Goal: Task Accomplishment & Management: Manage account settings

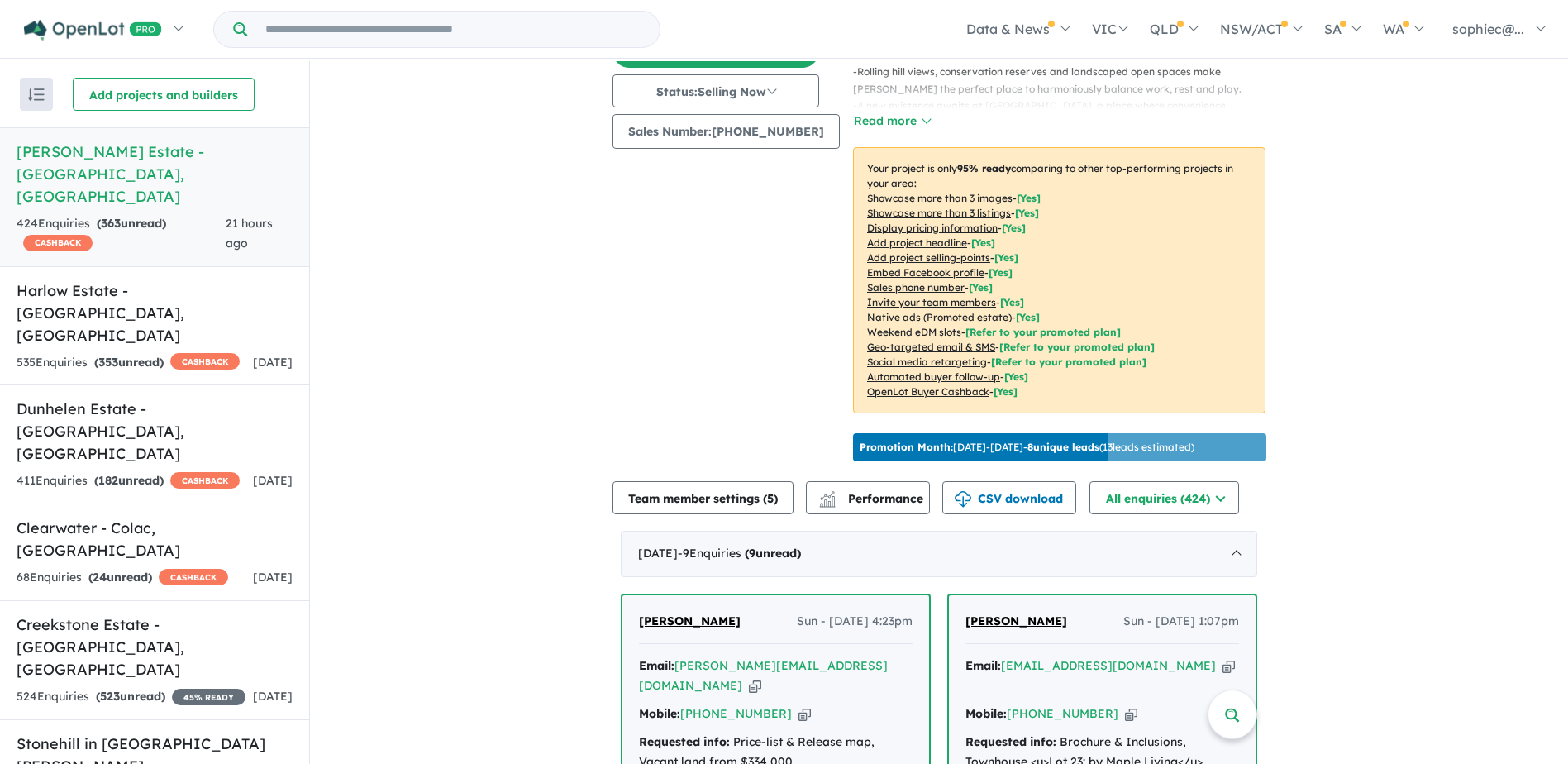
scroll to position [221, 0]
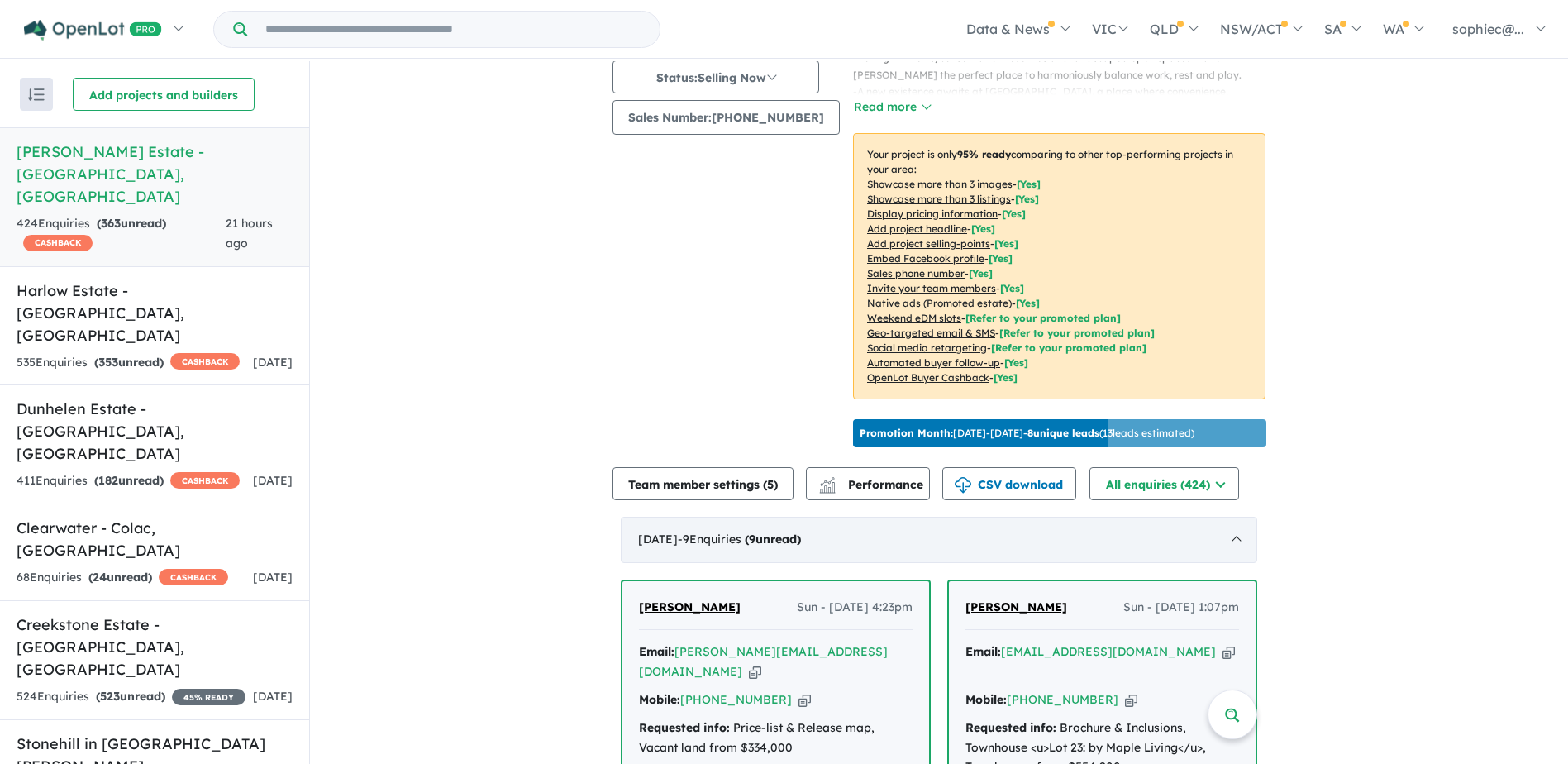
click at [749, 531] on span "- 9 Enquir ies ( 9 unread)" at bounding box center [740, 539] width 123 height 15
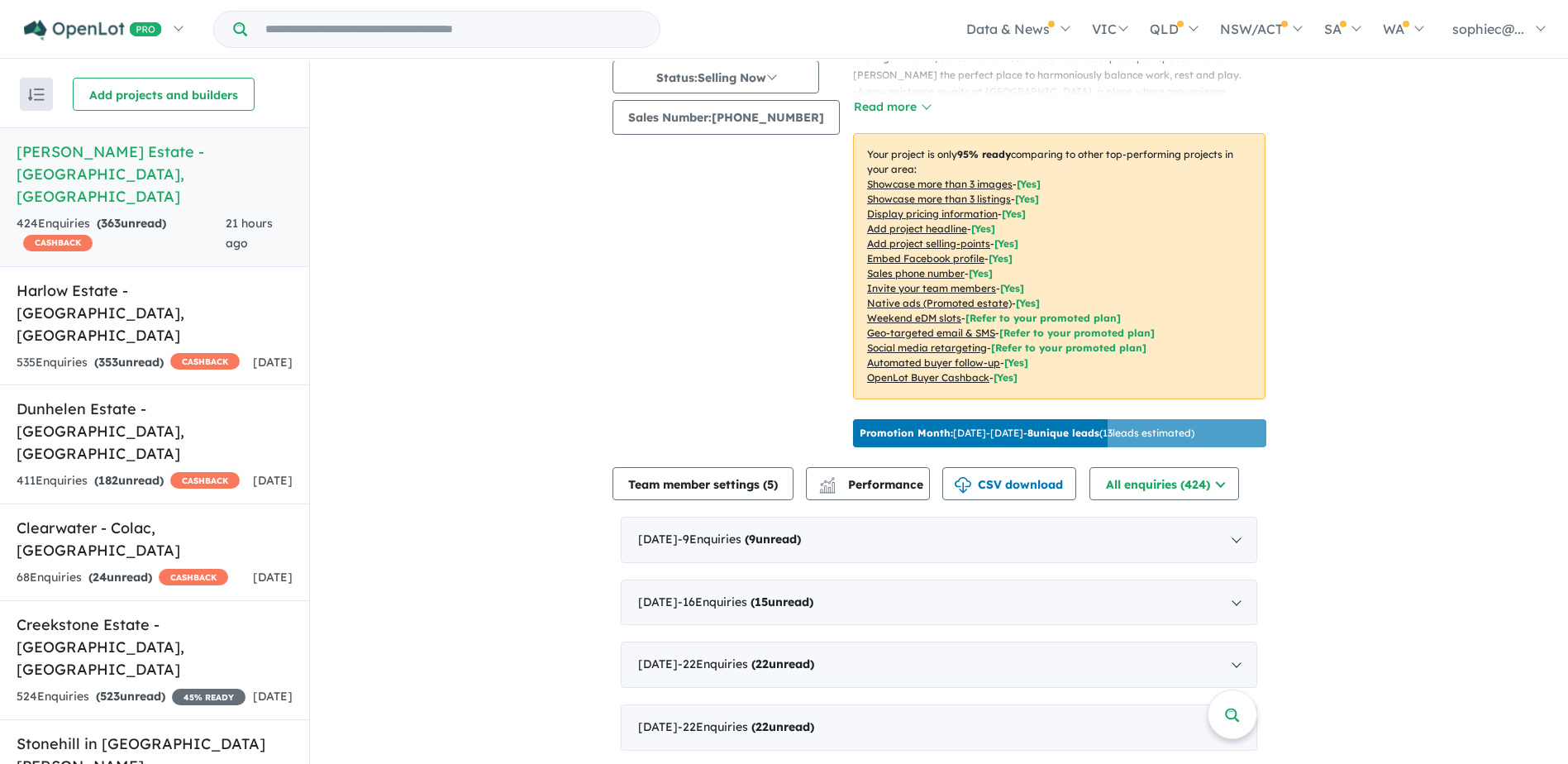
scroll to position [248, 0]
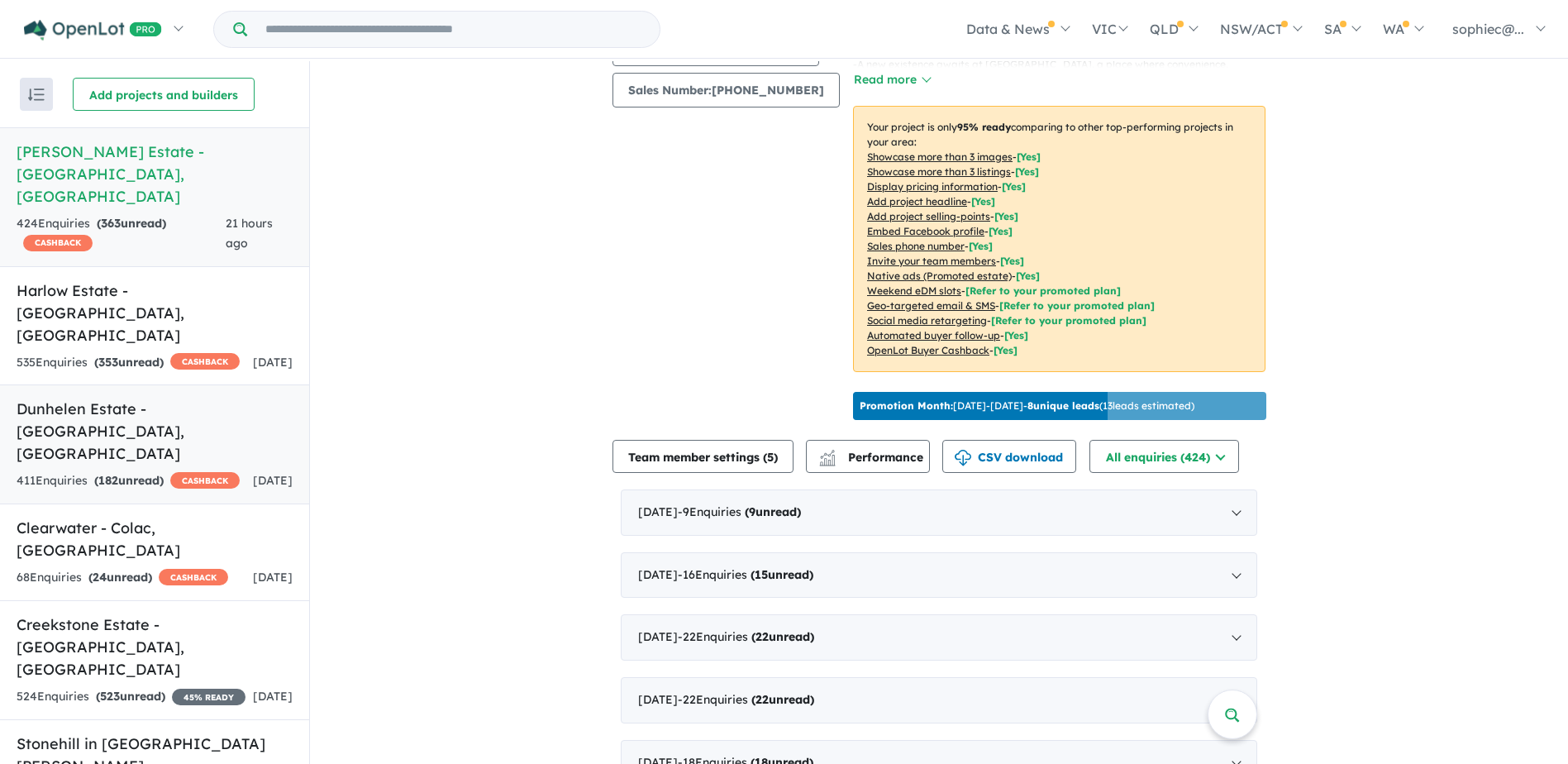
click at [128, 398] on h5 "Dunhelen Estate - [GEOGRAPHIC_DATA] , [GEOGRAPHIC_DATA]" at bounding box center [154, 432] width 276 height 67
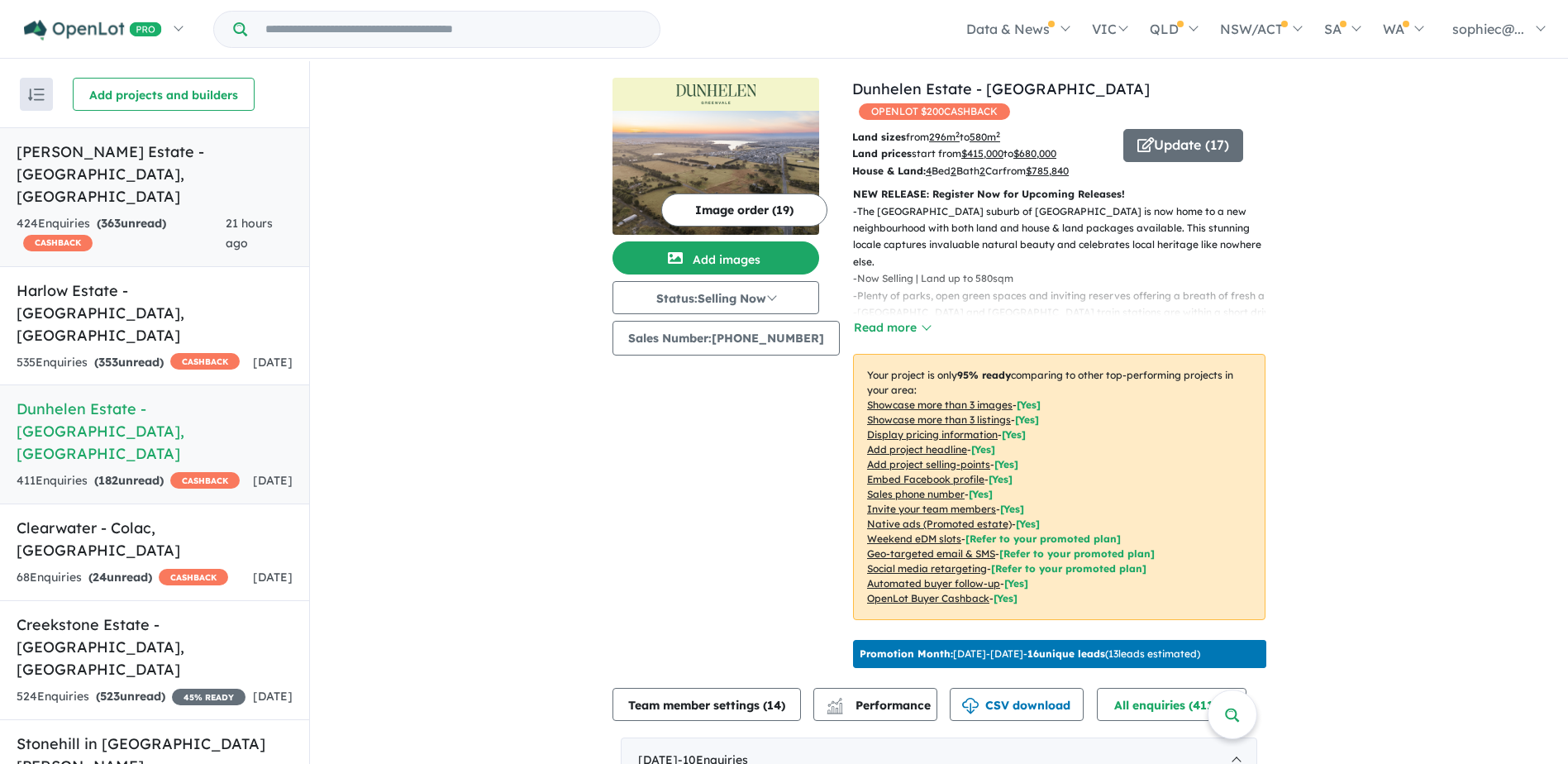
click at [93, 169] on link "[PERSON_NAME] Estate - [GEOGRAPHIC_DATA] , [GEOGRAPHIC_DATA] 424 Enquir ies ( 3…" at bounding box center [154, 197] width 309 height 139
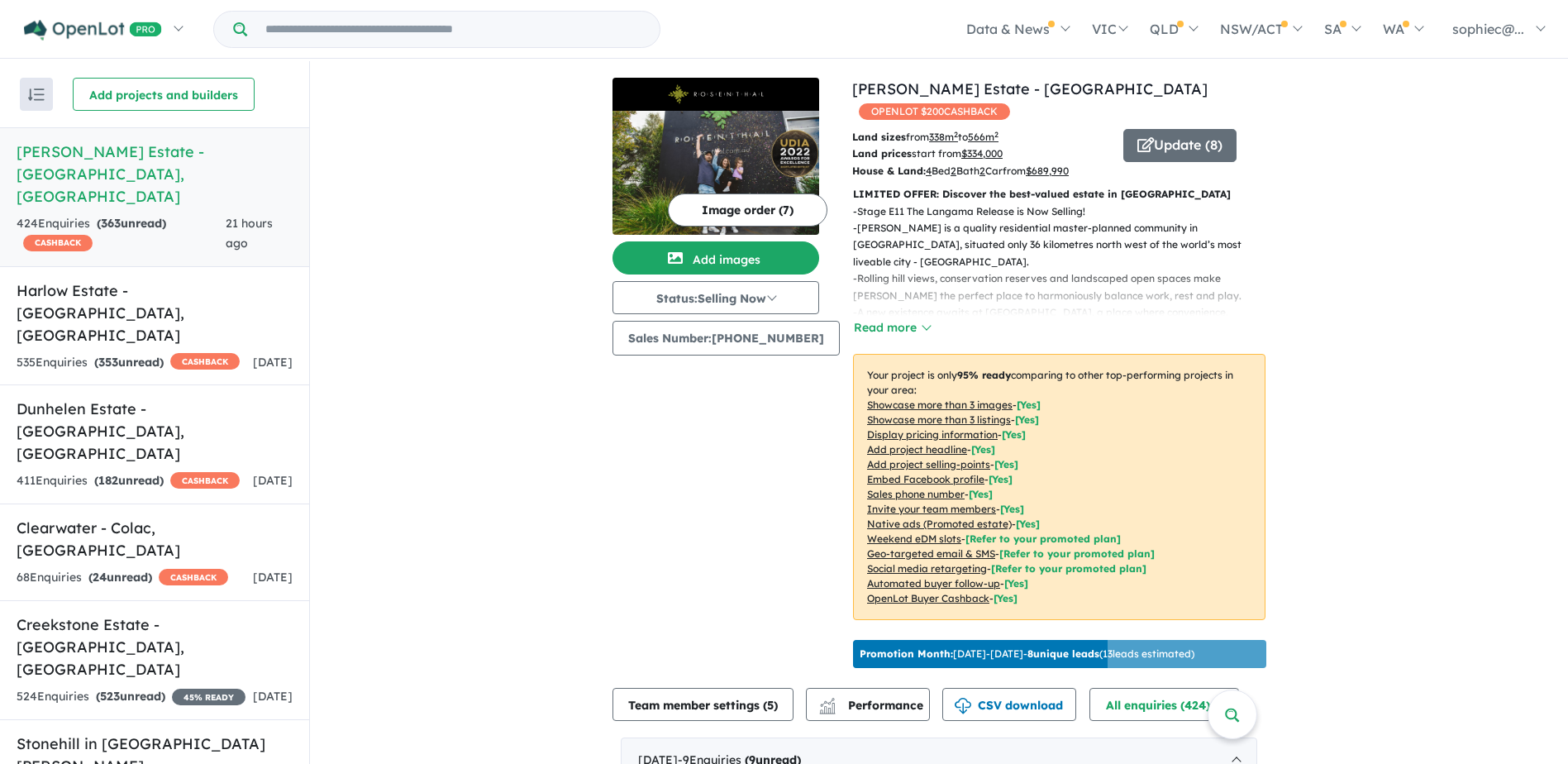
click at [718, 173] on img at bounding box center [716, 173] width 206 height 124
click at [81, 471] on div "411 Enquir ies ( 182 unread) CASHBACK" at bounding box center [128, 481] width 223 height 20
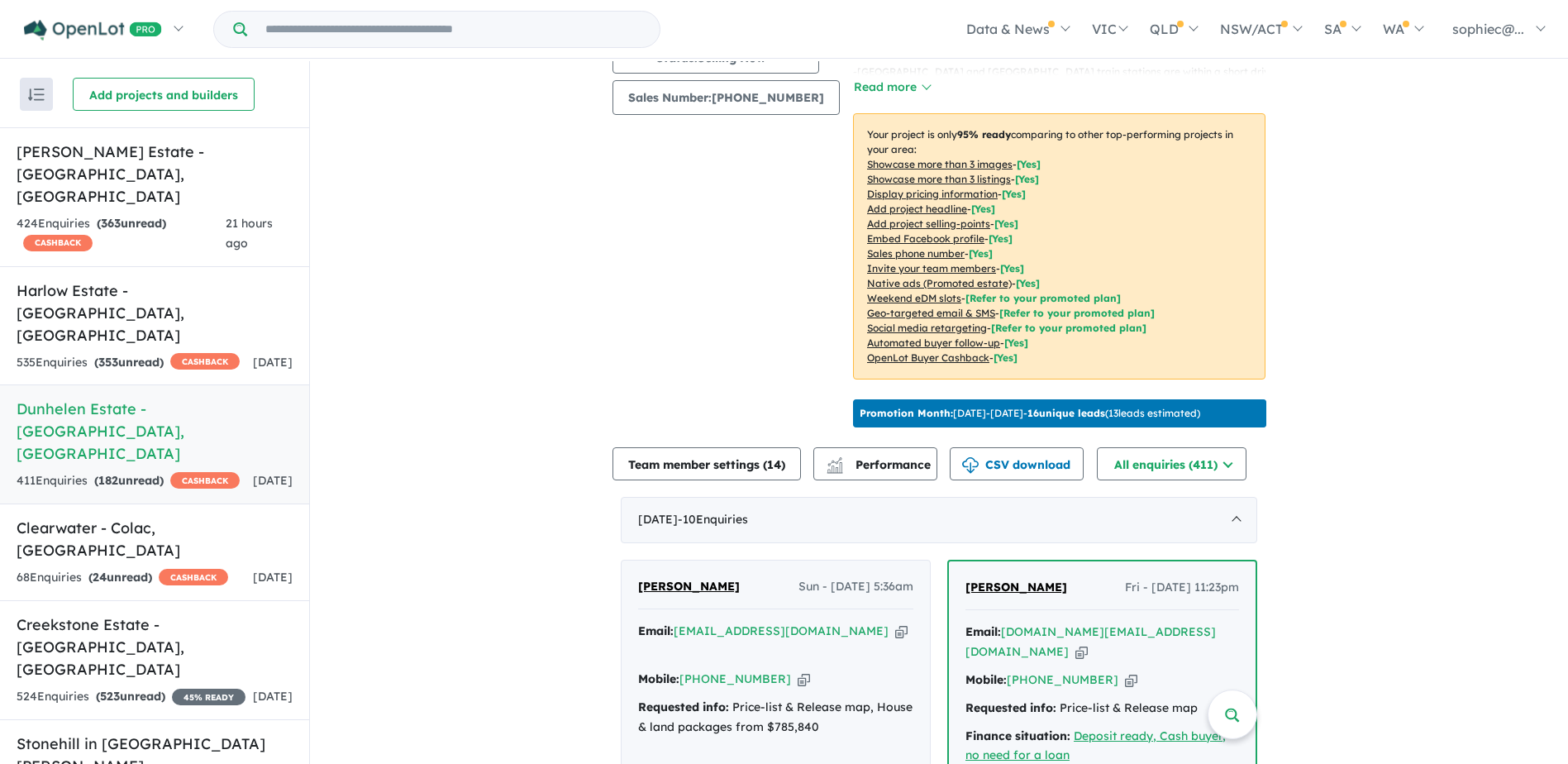
scroll to position [358, 0]
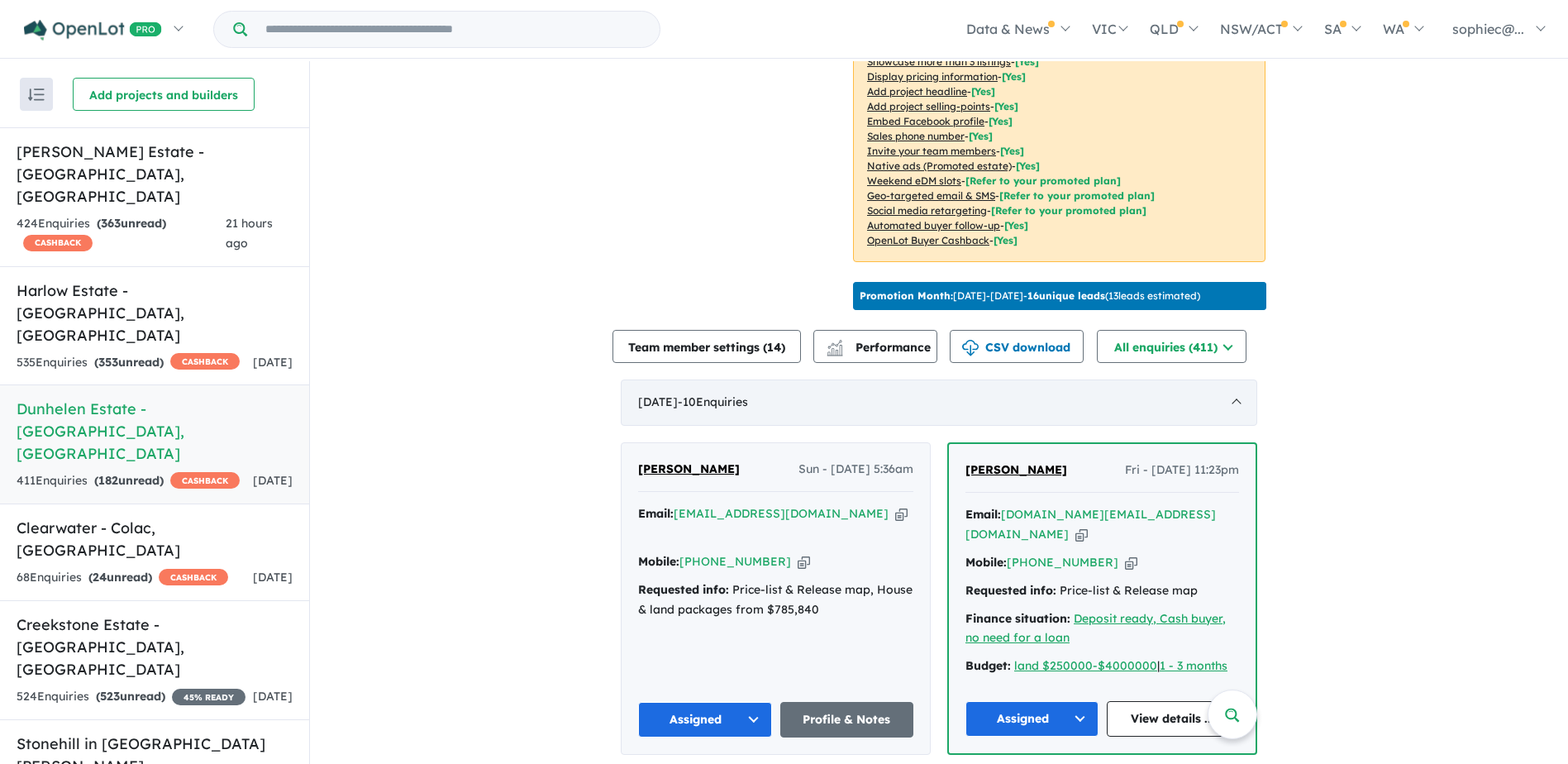
click at [748, 395] on span "- 10 Enquir ies ( 0 unread)" at bounding box center [713, 402] width 71 height 15
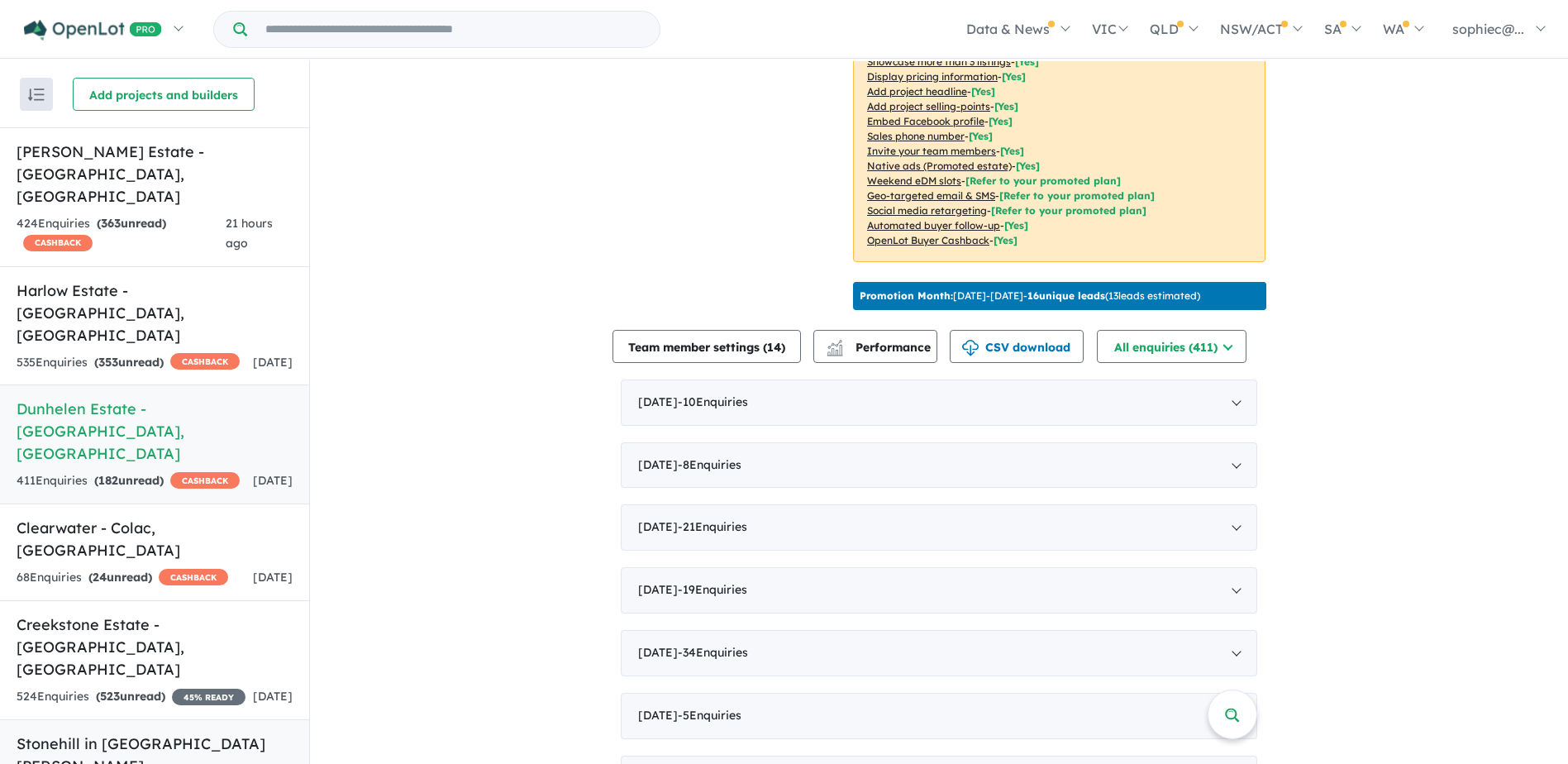
scroll to position [138, 0]
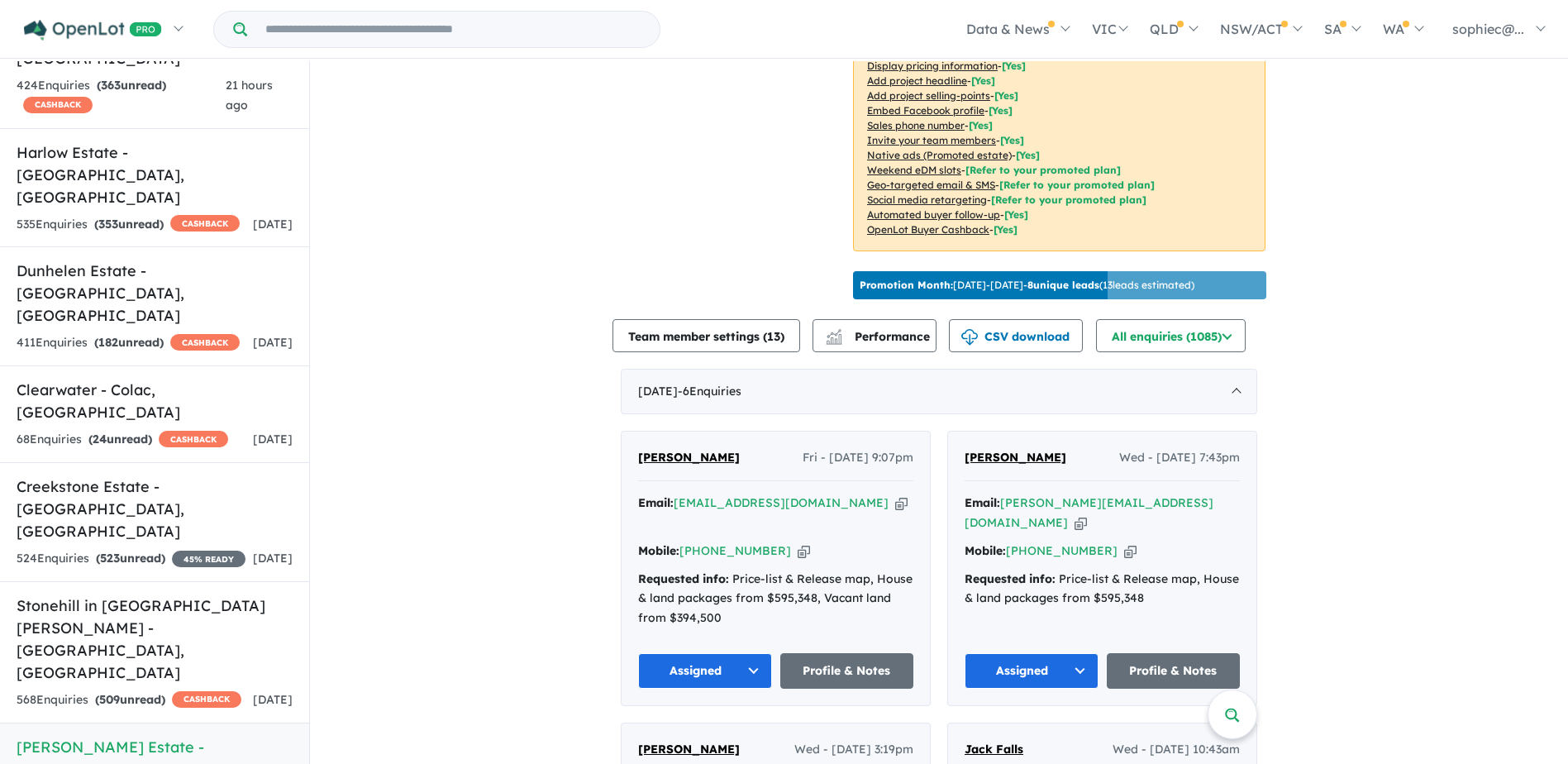
scroll to position [413, 0]
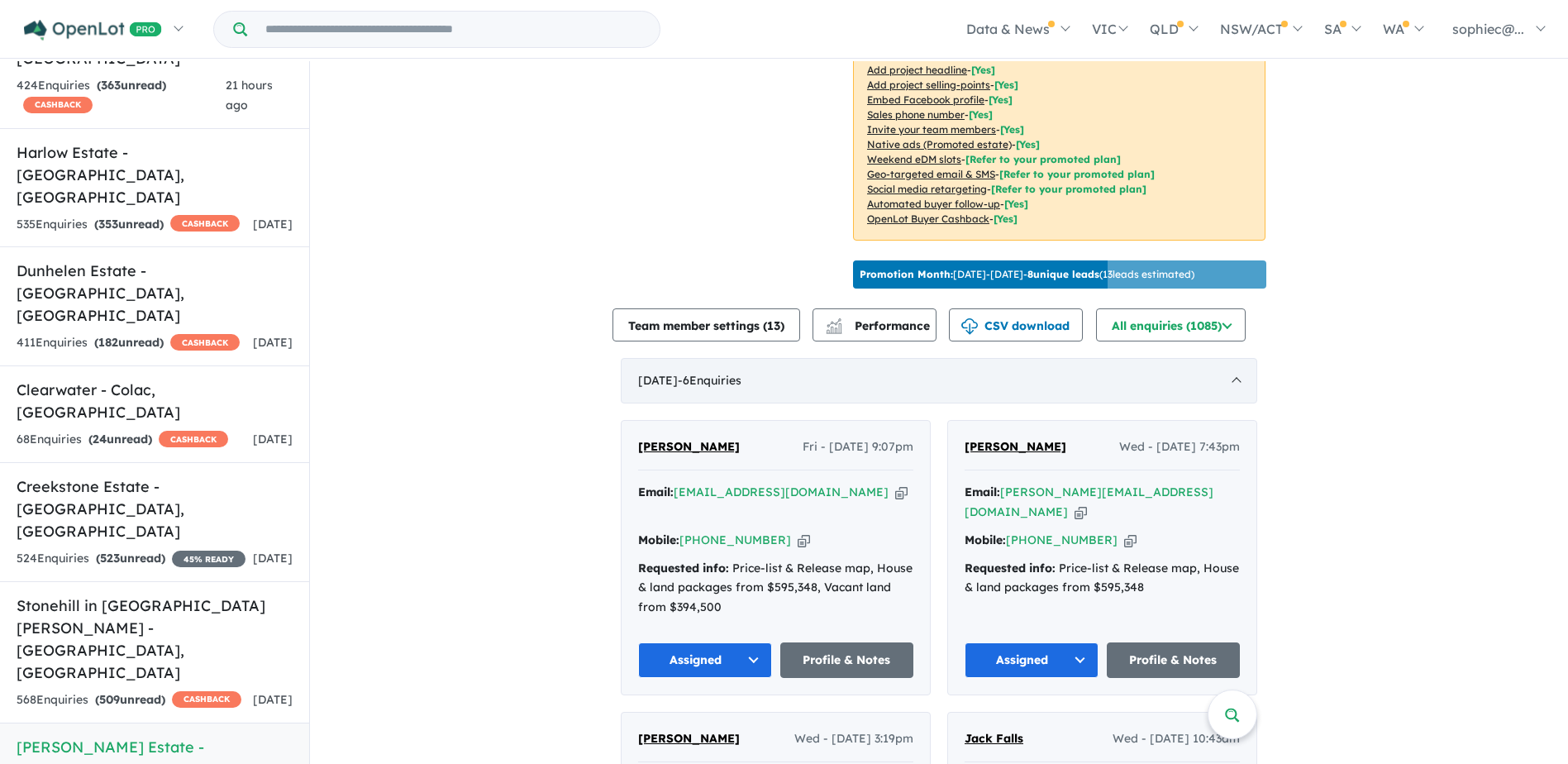
click at [736, 383] on span "- 6 Enquir ies ( 0 unread)" at bounding box center [710, 380] width 64 height 15
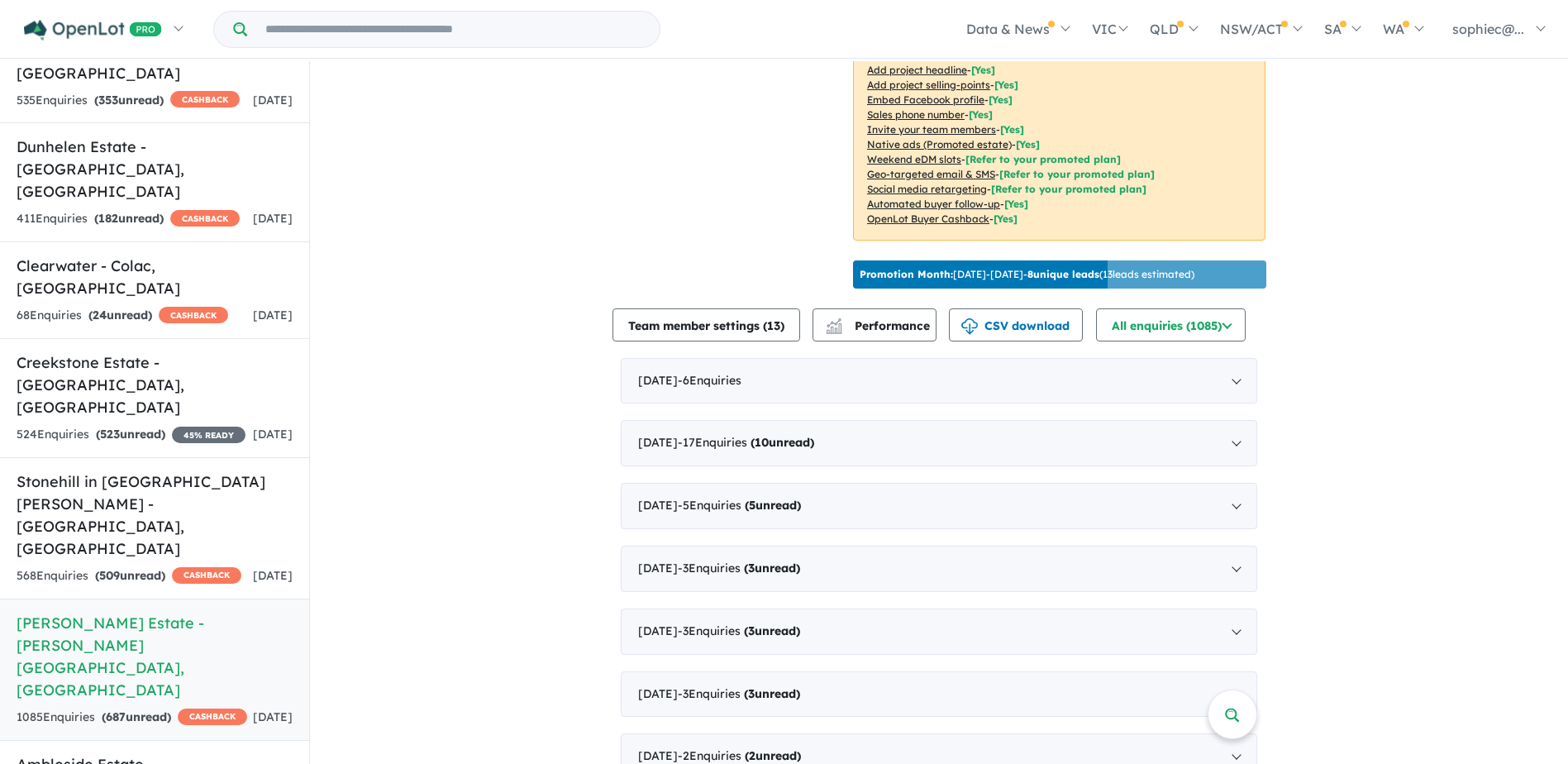
scroll to position [303, 0]
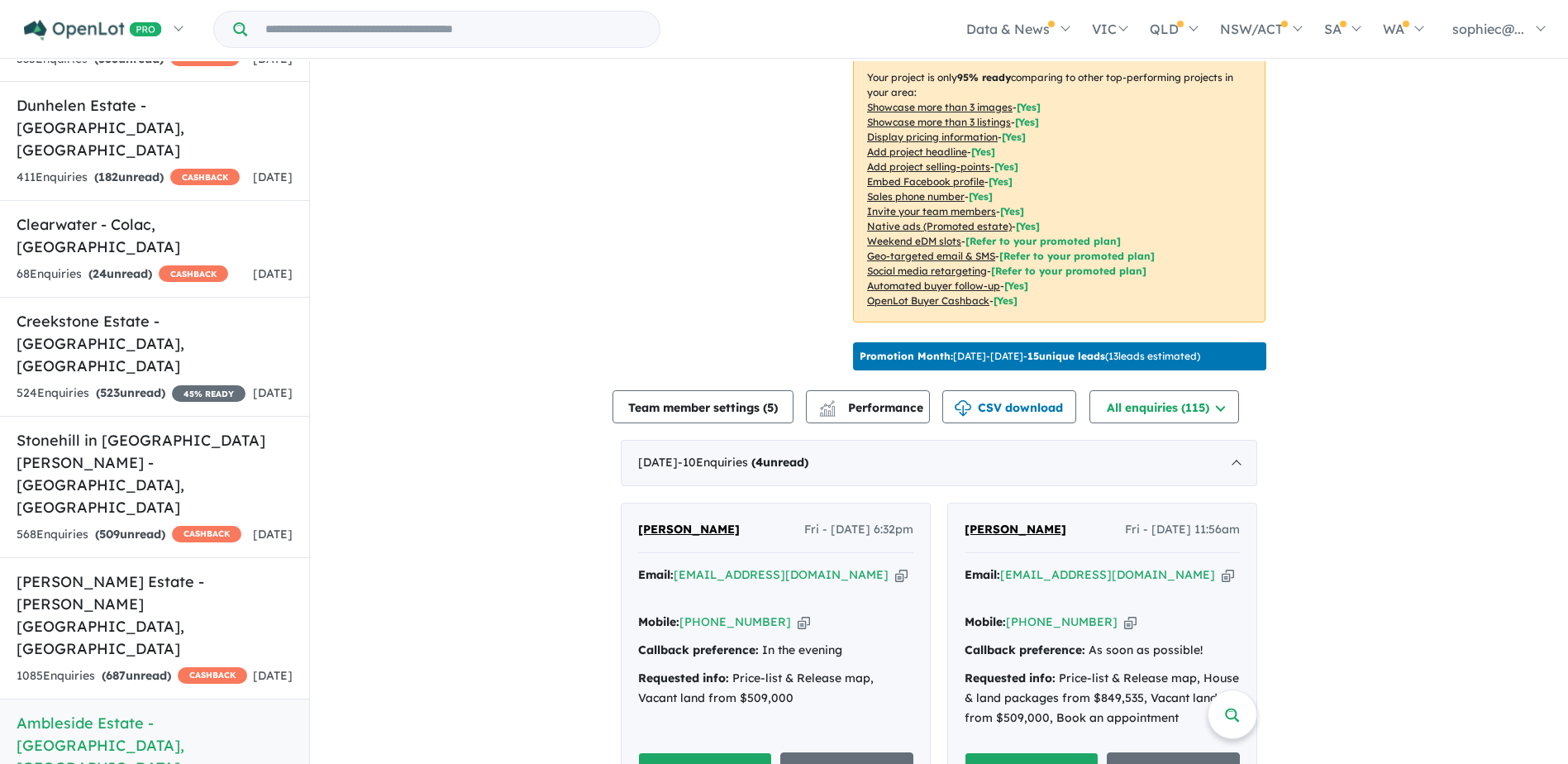
scroll to position [318, 0]
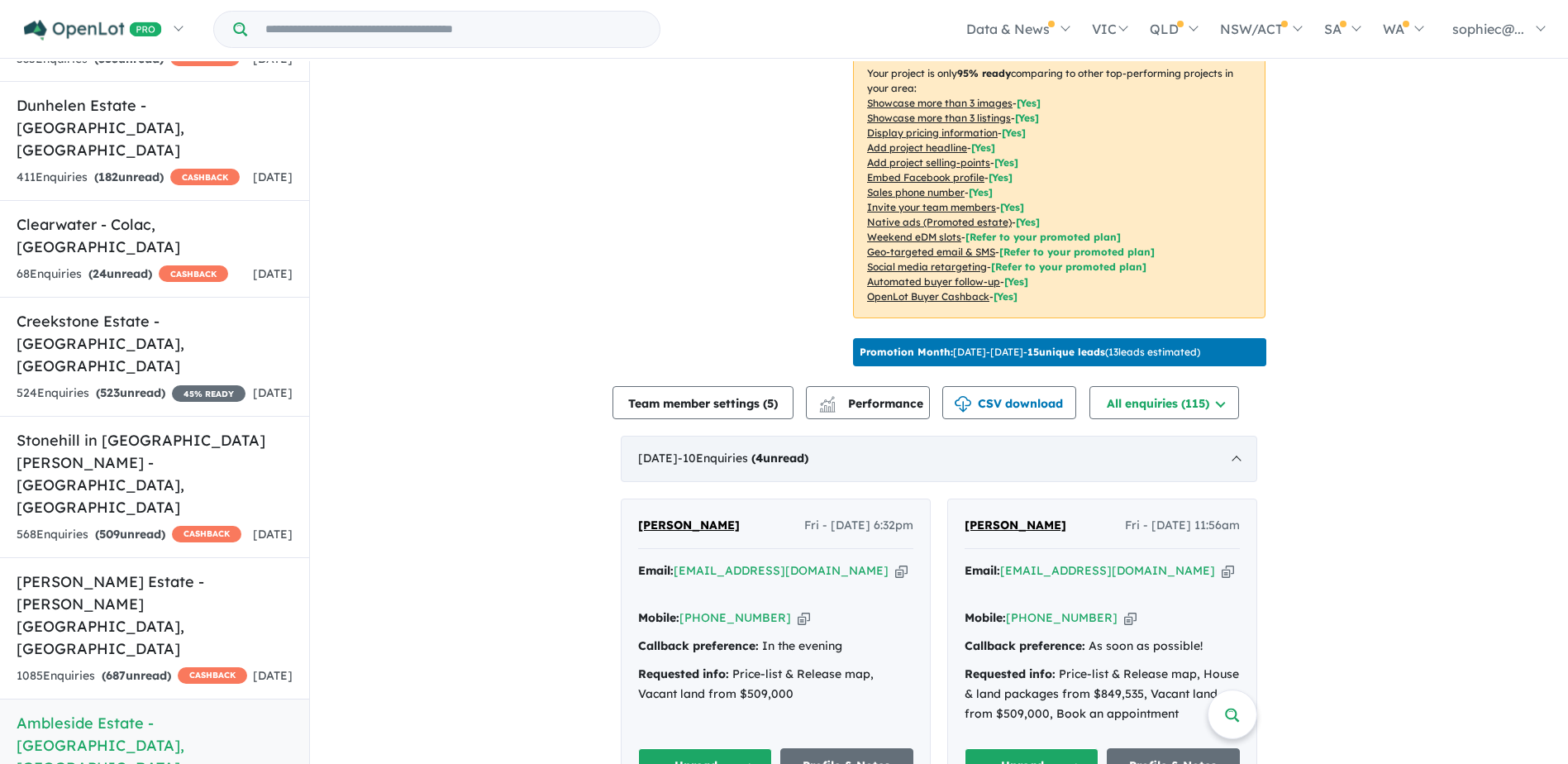
click at [899, 437] on div "[DATE] - 10 Enquir ies ( 4 unread)" at bounding box center [939, 458] width 636 height 46
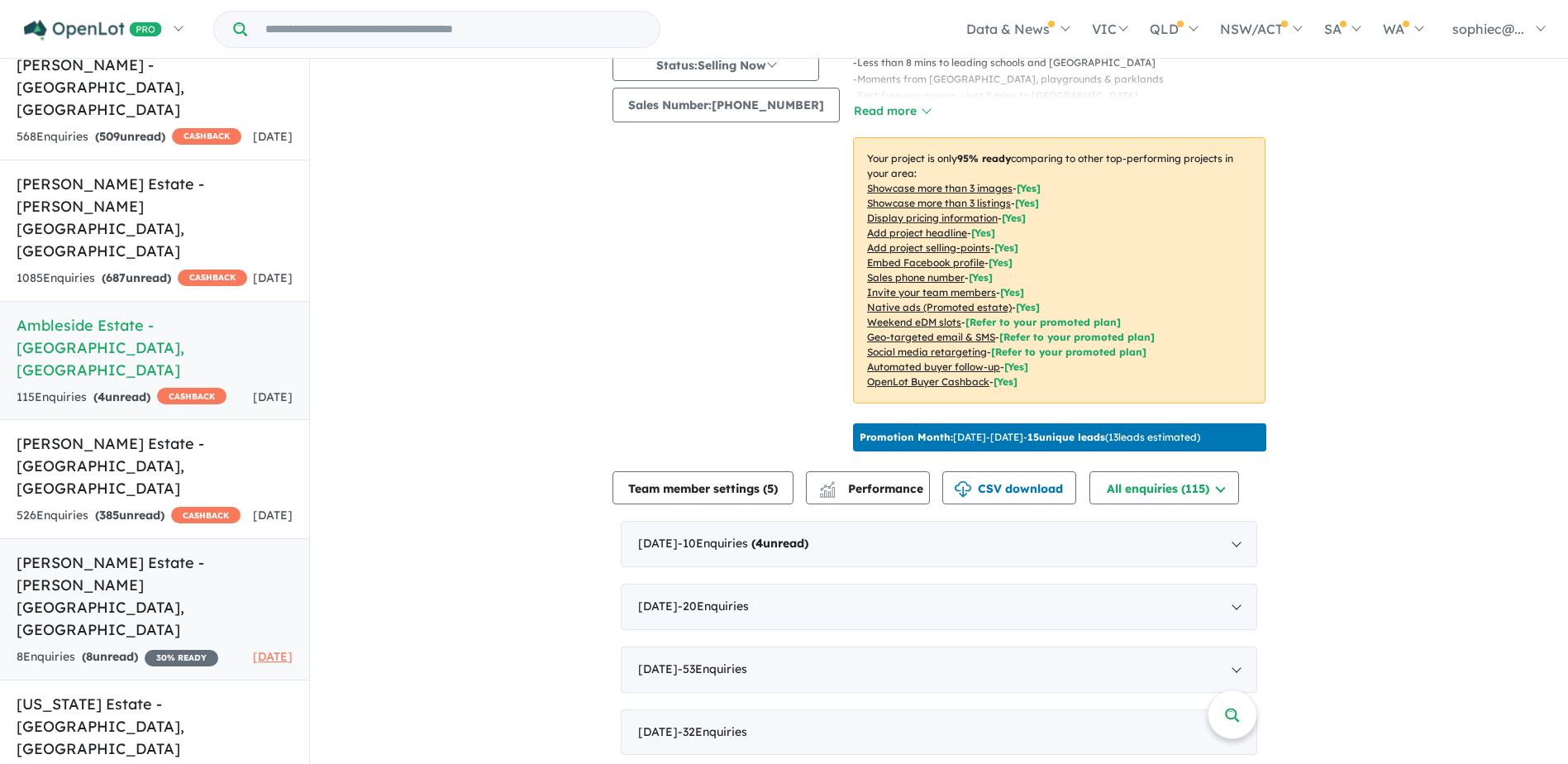
scroll to position [744, 0]
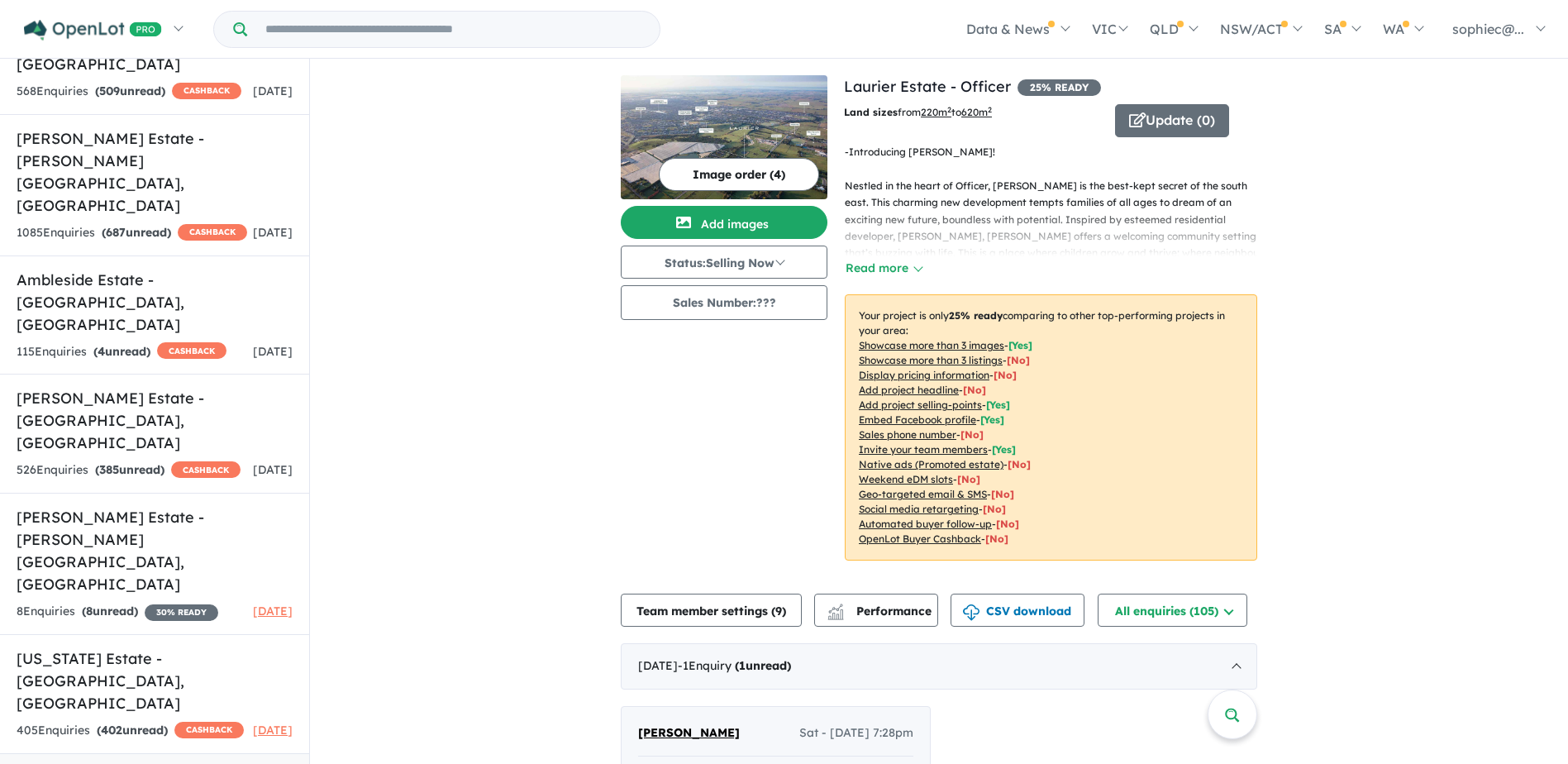
click at [874, 356] on u "Showcase more than 3 listings" at bounding box center [930, 360] width 144 height 13
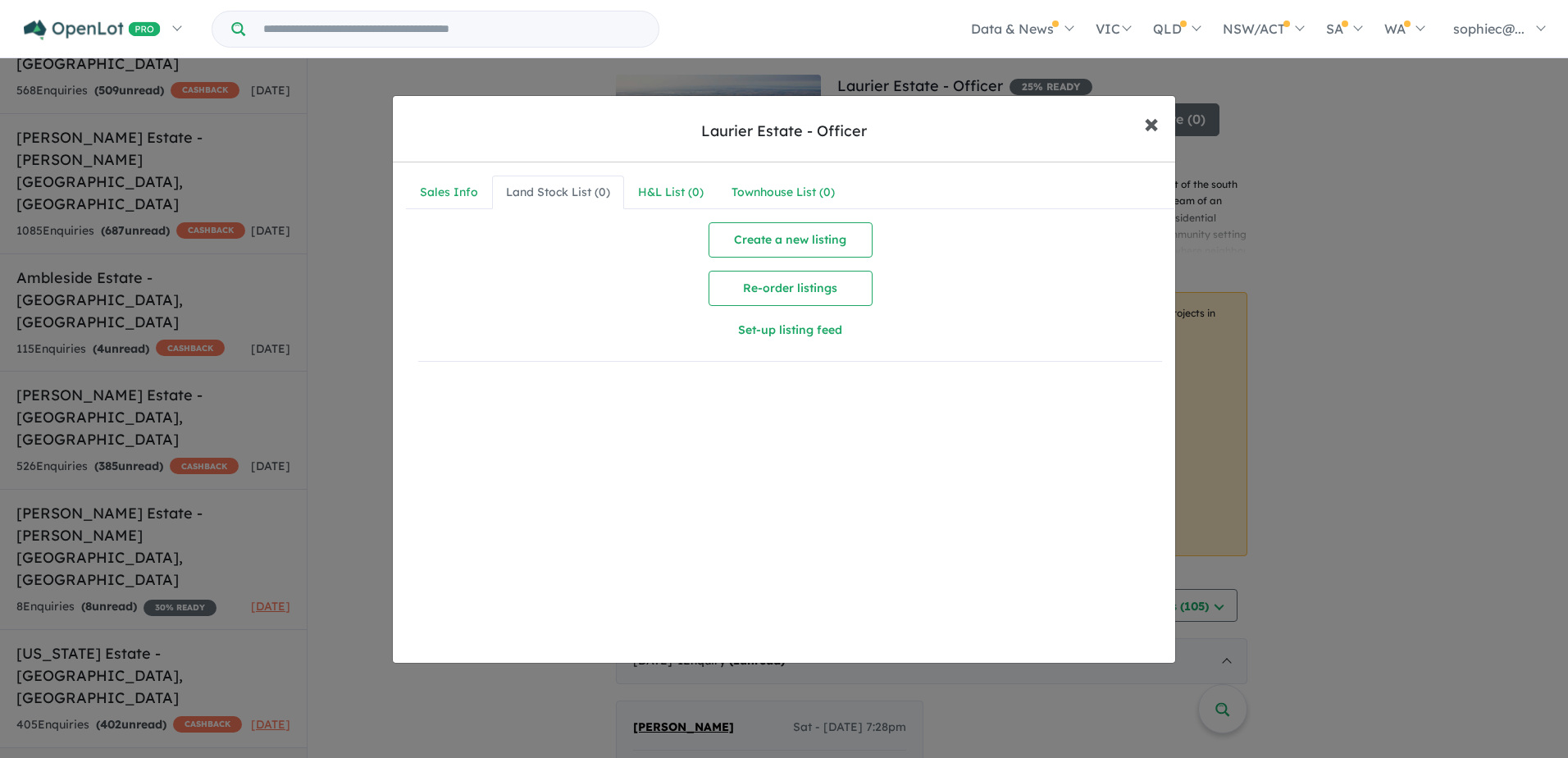
click at [1143, 126] on button "× Close" at bounding box center [1151, 122] width 47 height 44
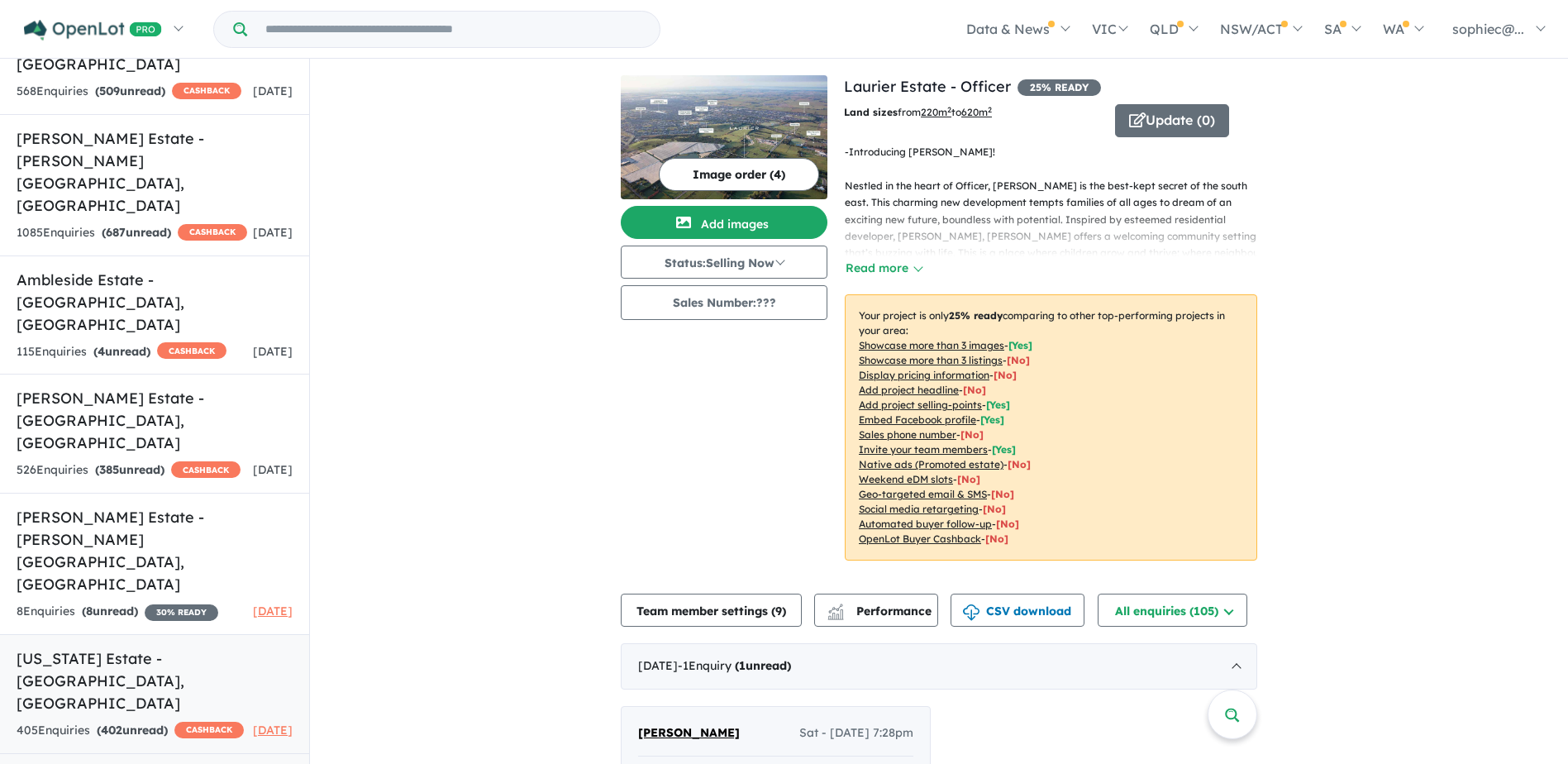
click at [127, 647] on h5 "[US_STATE] Estate - [GEOGRAPHIC_DATA] , [GEOGRAPHIC_DATA]" at bounding box center [154, 681] width 276 height 67
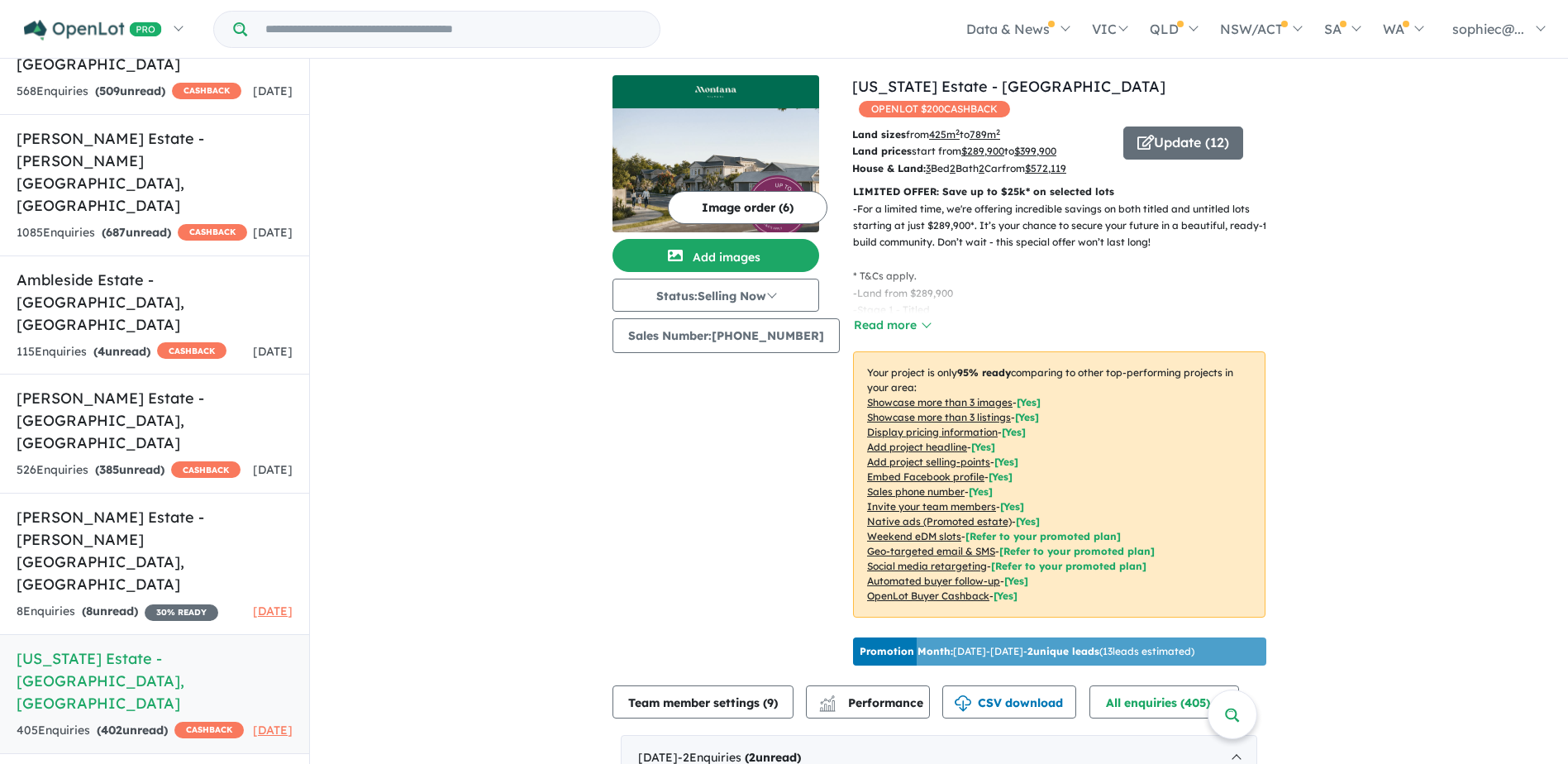
click at [755, 104] on figure at bounding box center [716, 92] width 206 height 33
click at [701, 211] on button "Image order ( 6 )" at bounding box center [748, 207] width 159 height 33
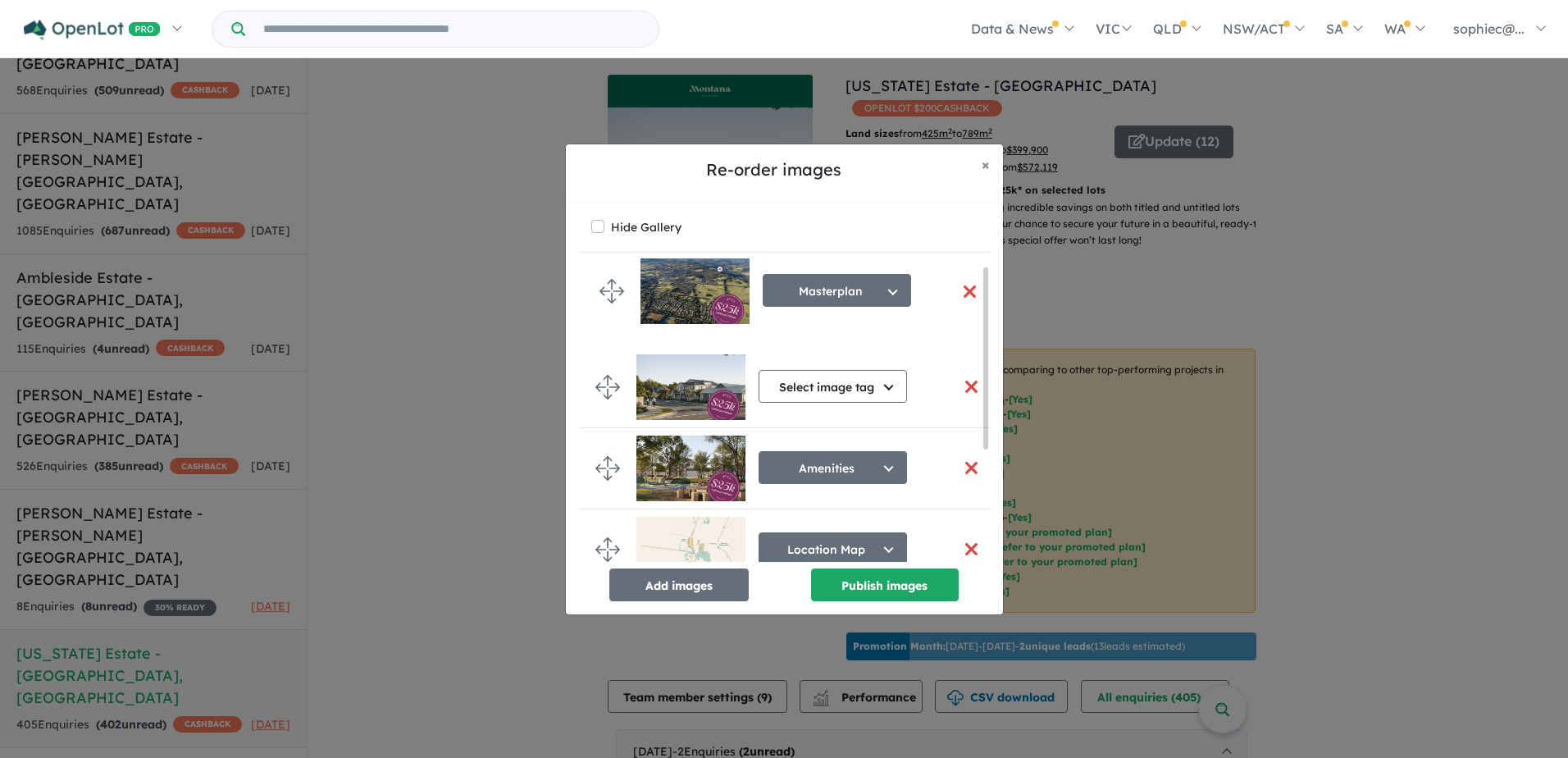
drag, startPoint x: 605, startPoint y: 541, endPoint x: 609, endPoint y: 283, distance: 258.0
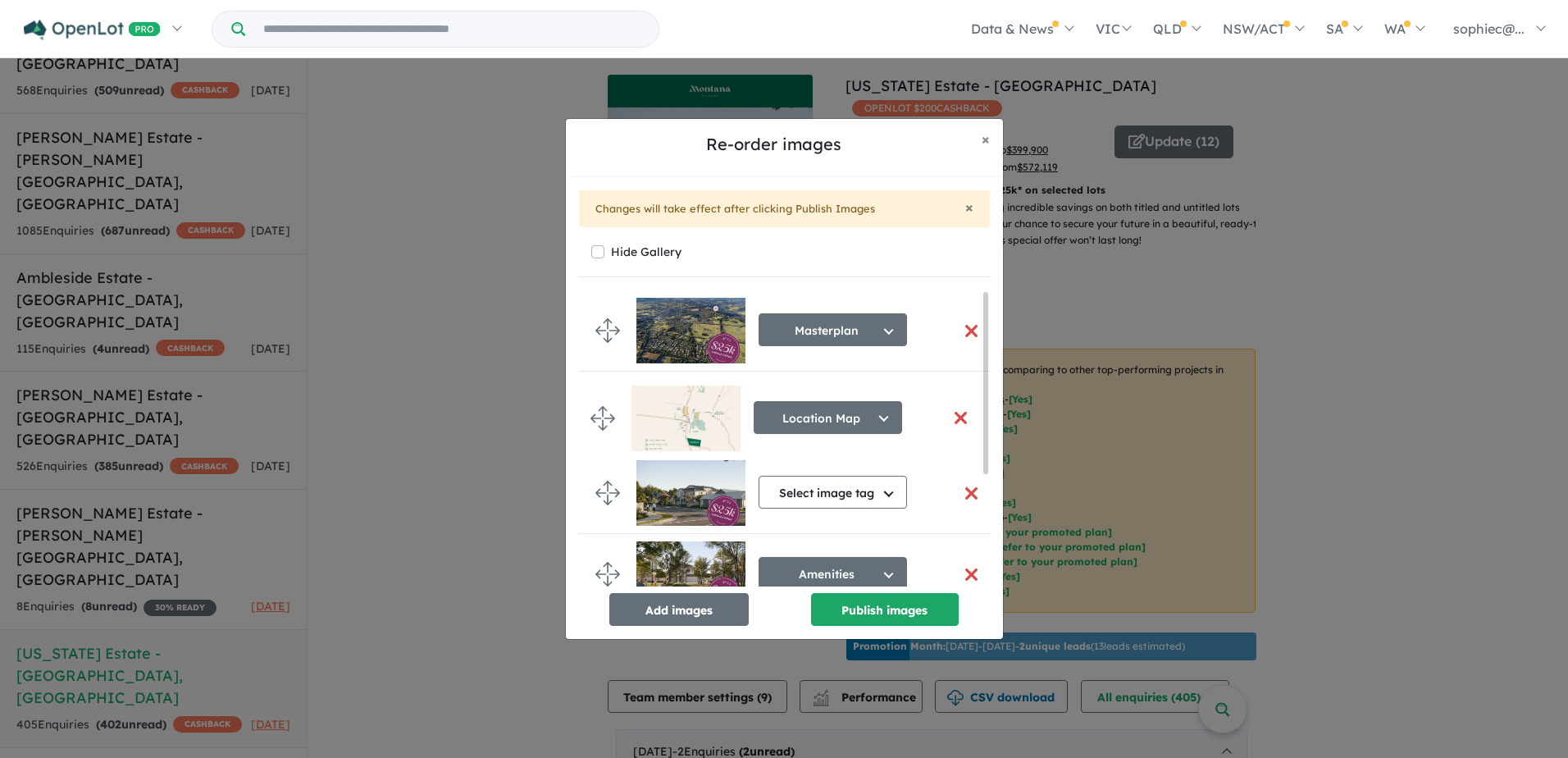
drag, startPoint x: 607, startPoint y: 444, endPoint x: 602, endPoint y: 416, distance: 28.4
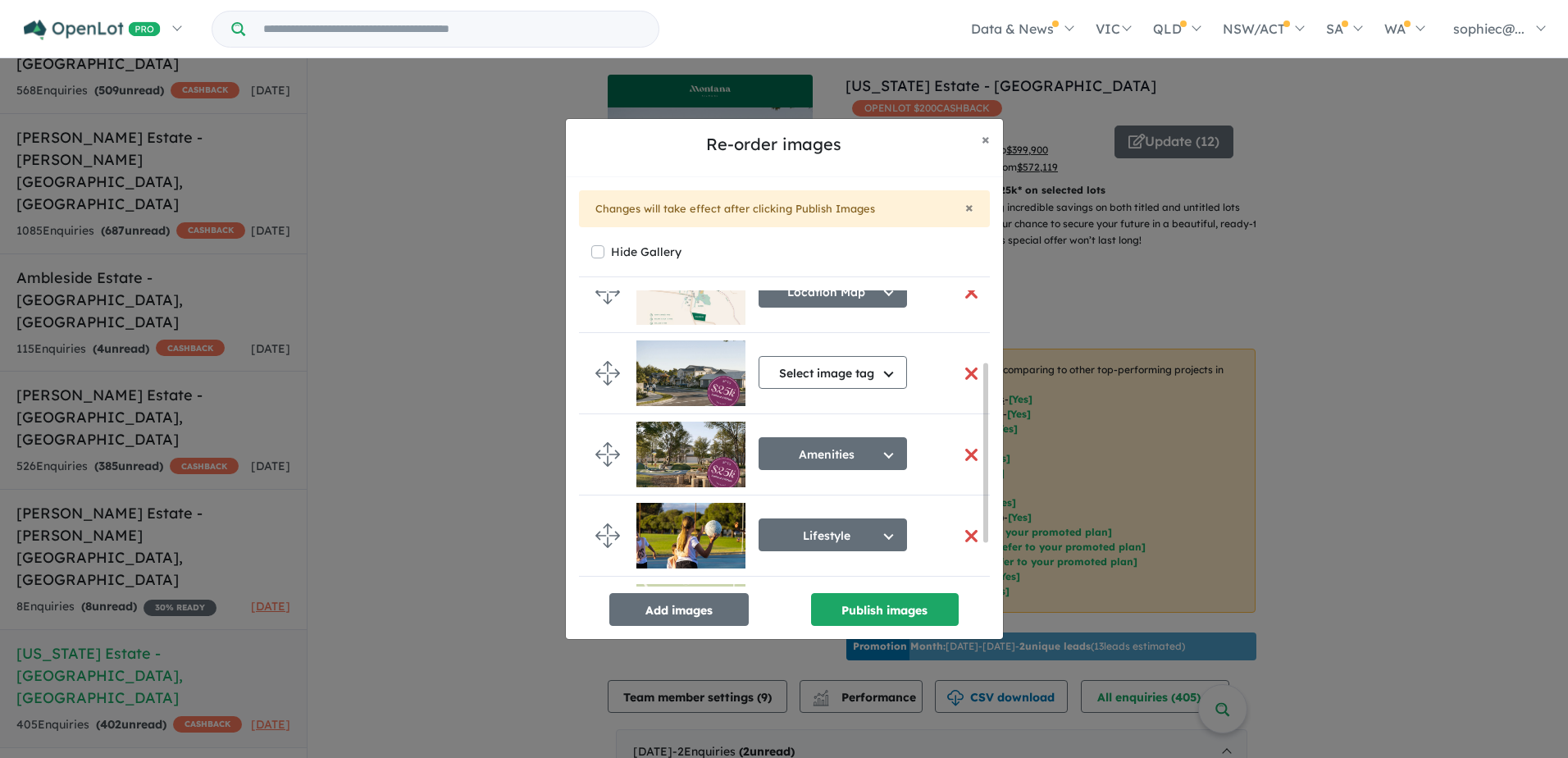
scroll to position [137, 0]
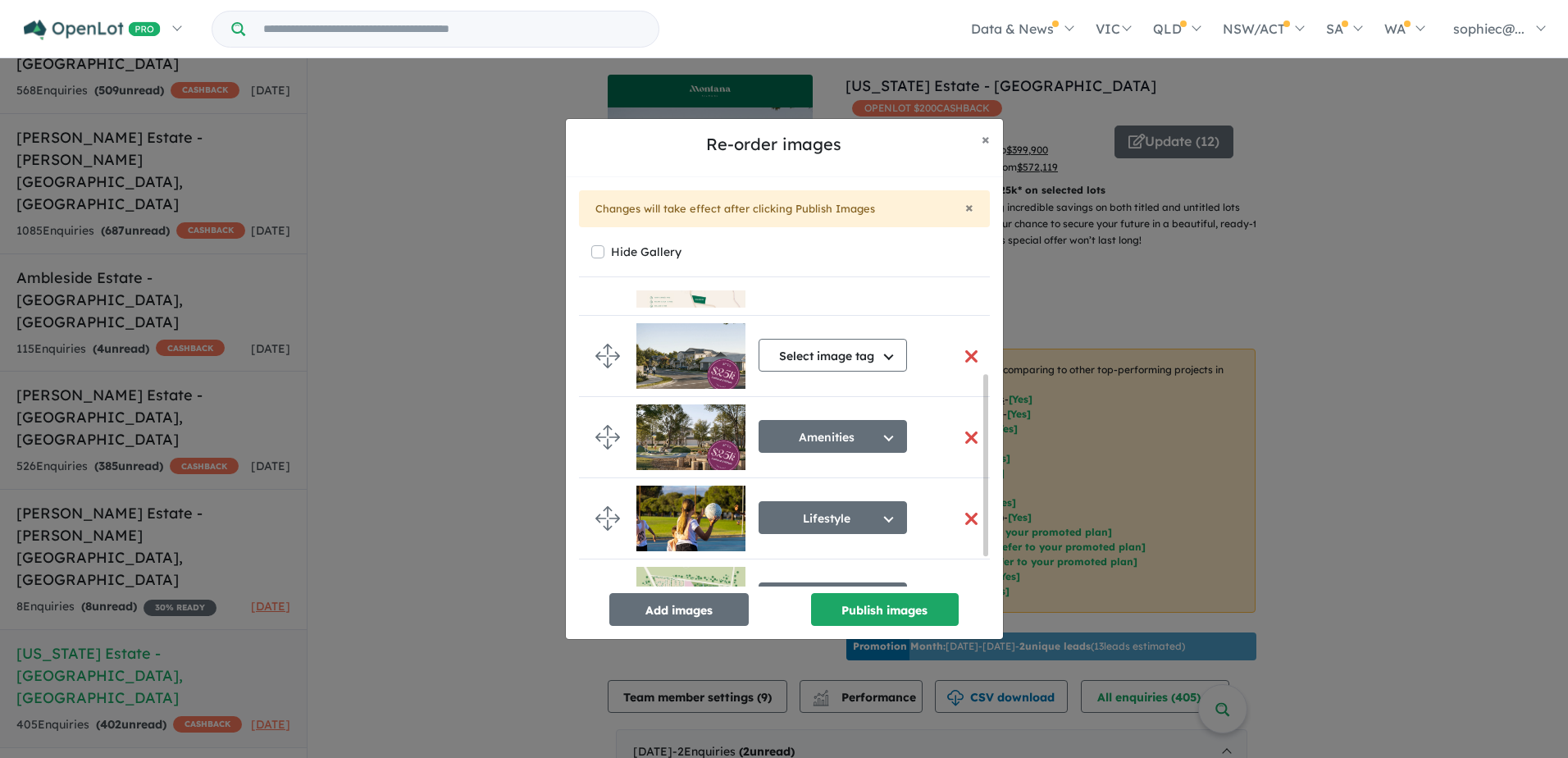
click at [963, 517] on button "button" at bounding box center [971, 519] width 34 height 35
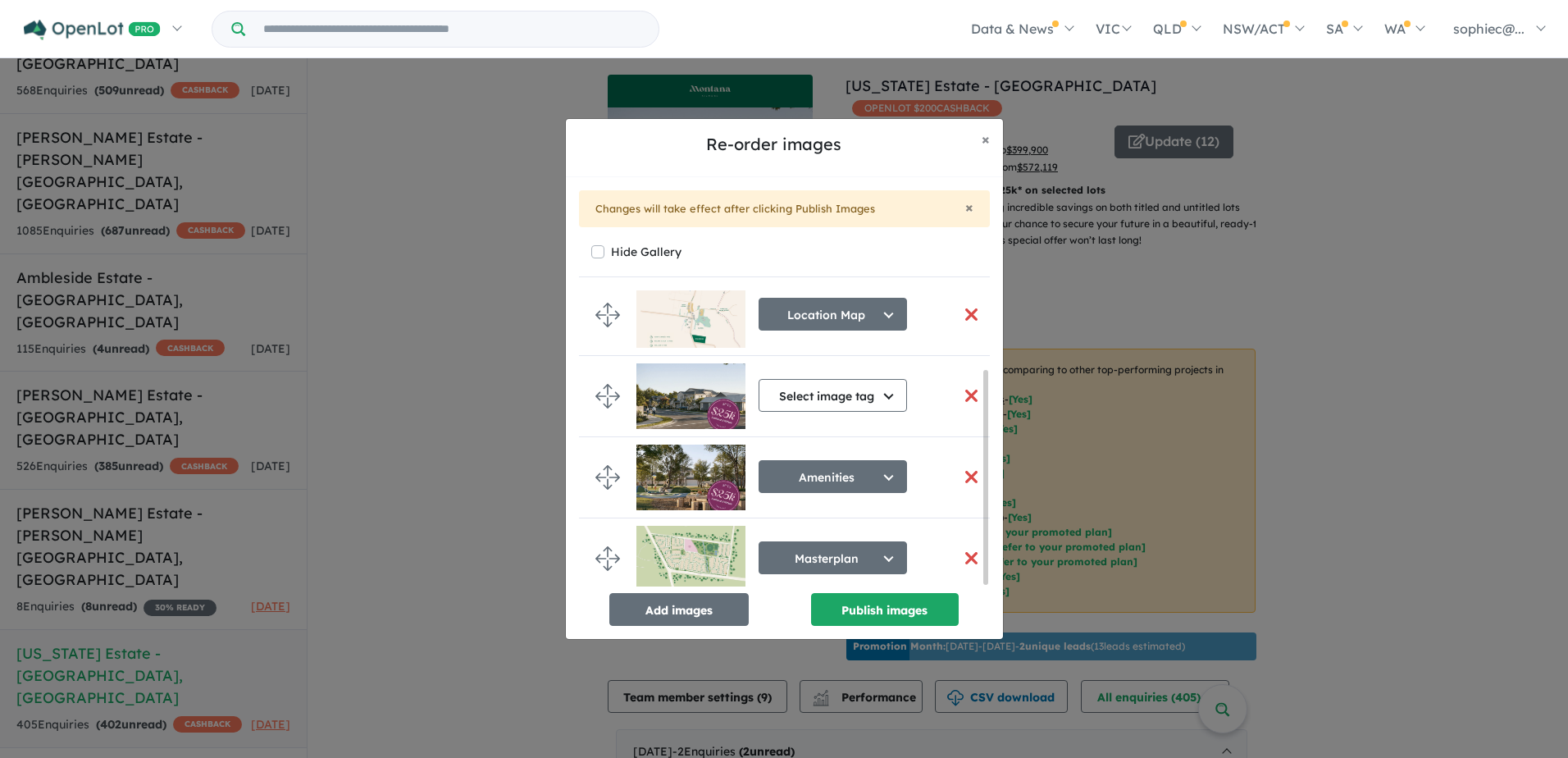
click at [674, 576] on img at bounding box center [690, 558] width 109 height 66
click at [966, 564] on button "button" at bounding box center [971, 558] width 34 height 35
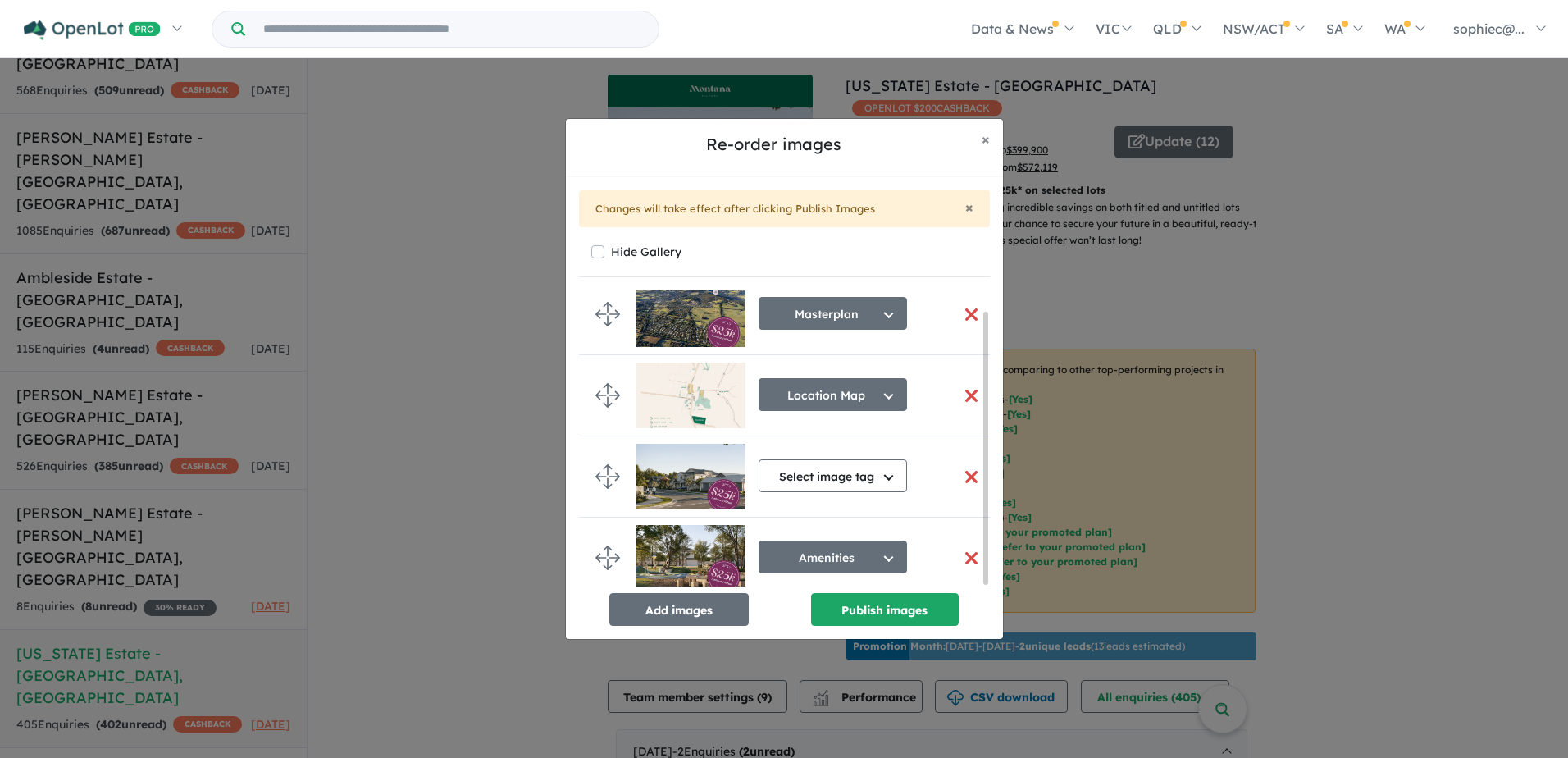
scroll to position [22, 0]
click at [973, 474] on button "button" at bounding box center [971, 477] width 34 height 35
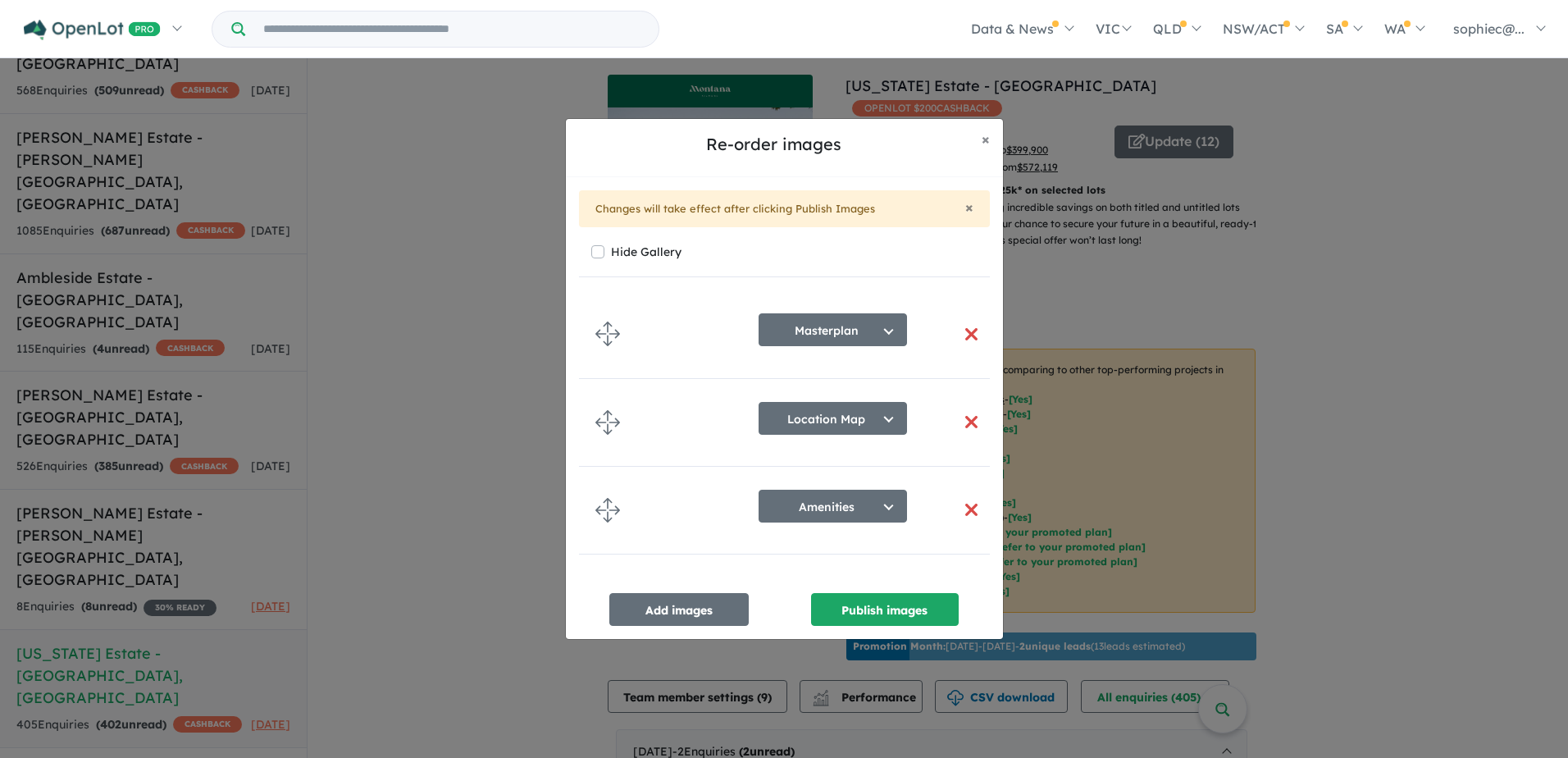
scroll to position [0, 0]
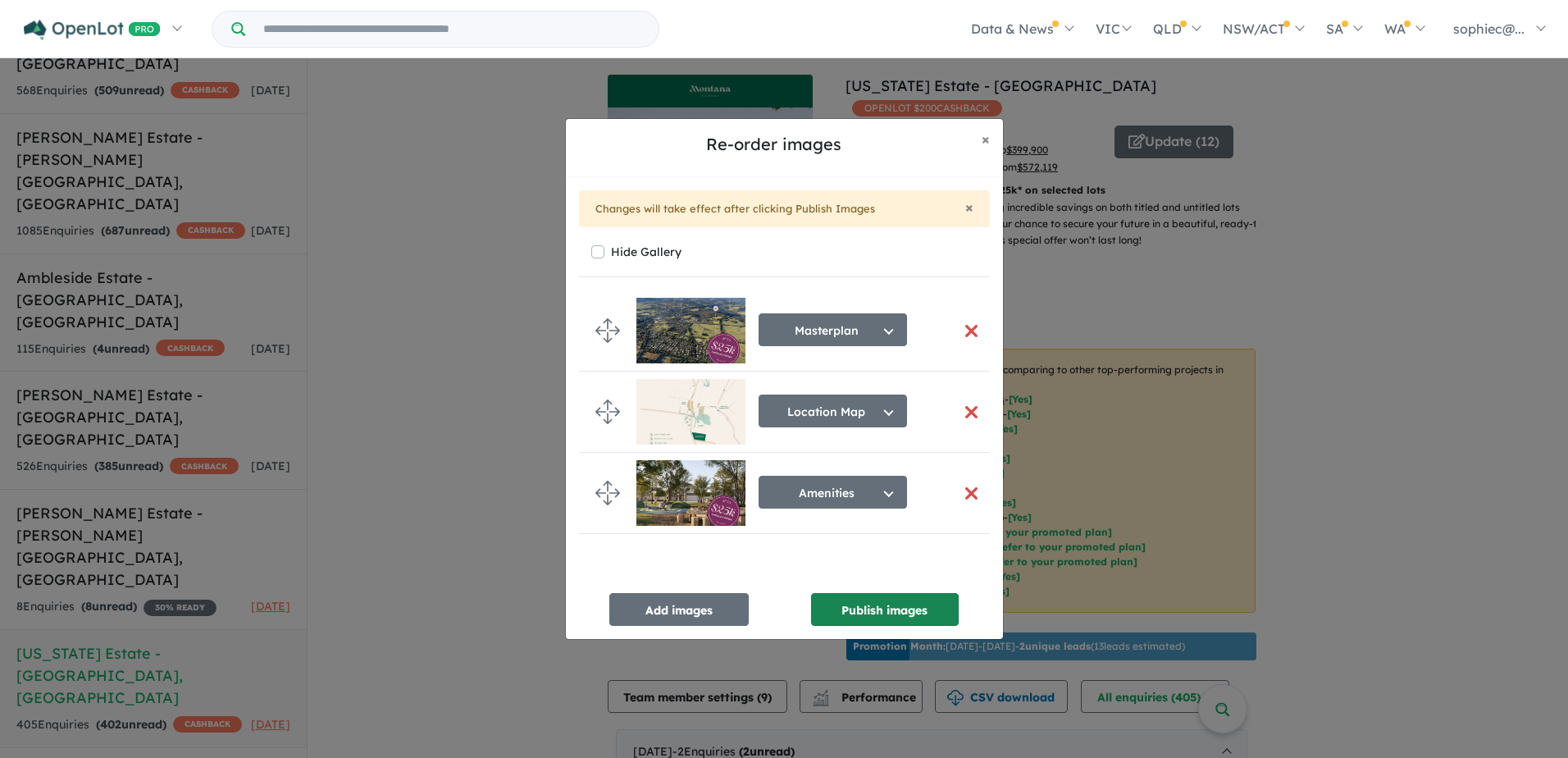
click at [856, 604] on button "Publish images" at bounding box center [884, 609] width 147 height 32
